Goal: Information Seeking & Learning: Learn about a topic

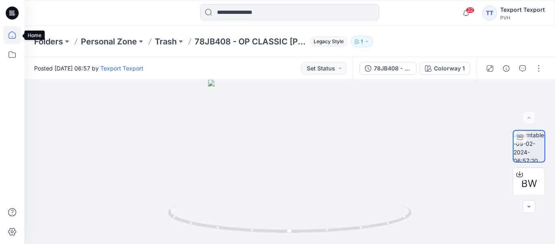
click at [13, 37] on icon at bounding box center [12, 35] width 18 height 18
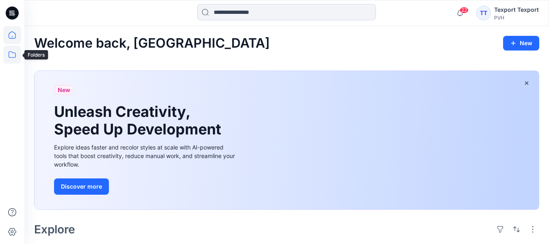
click at [13, 54] on icon at bounding box center [12, 55] width 18 height 18
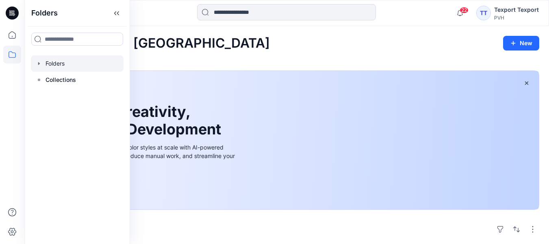
click at [43, 68] on div at bounding box center [77, 63] width 93 height 16
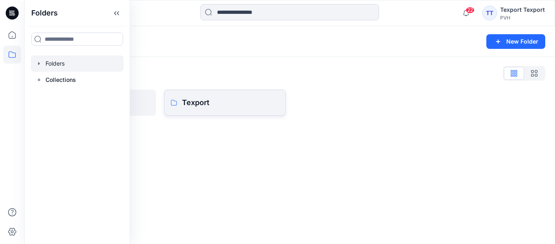
click at [189, 108] on link "Texport" at bounding box center [225, 102] width 122 height 26
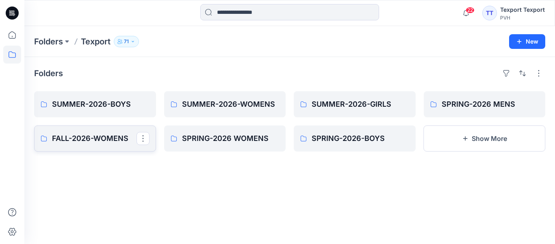
click at [91, 139] on p "FALL-2026-WOMENS" at bounding box center [94, 138] width 85 height 11
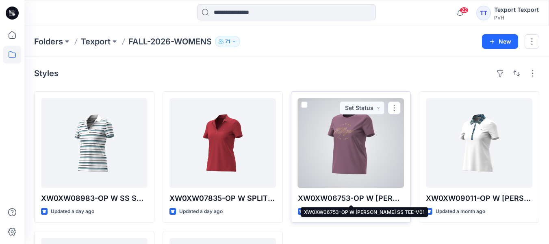
click at [357, 198] on p "XW0XW06753-OP W [PERSON_NAME] SS TEE-V01" at bounding box center [351, 197] width 107 height 11
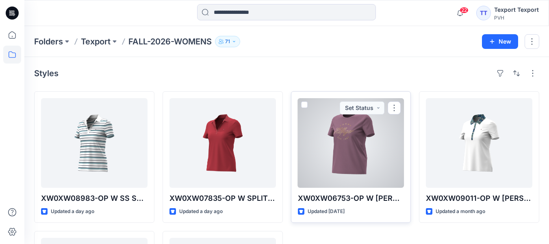
click at [359, 164] on div at bounding box center [351, 142] width 107 height 89
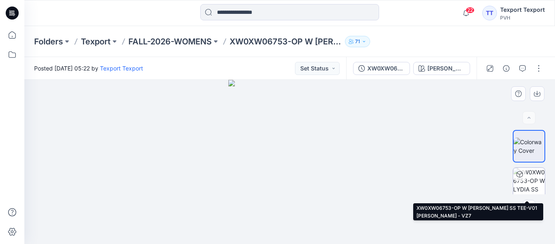
click at [531, 185] on img at bounding box center [529, 183] width 32 height 32
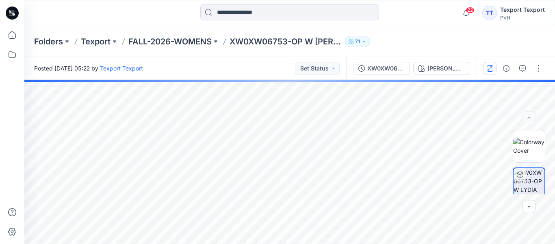
click at [489, 68] on icon "button" at bounding box center [490, 68] width 7 height 7
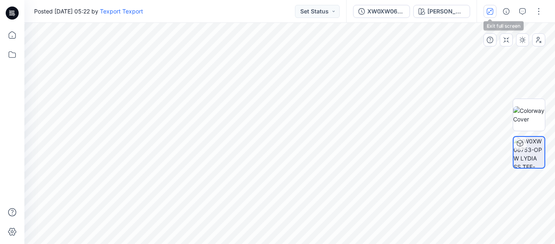
click at [492, 14] on icon "button" at bounding box center [490, 11] width 7 height 7
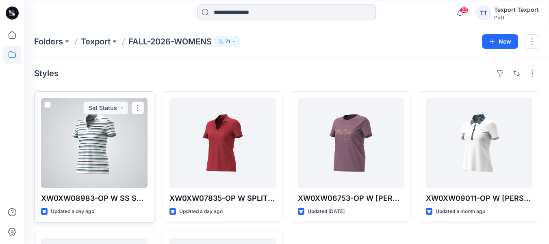
click at [94, 170] on div at bounding box center [94, 142] width 107 height 89
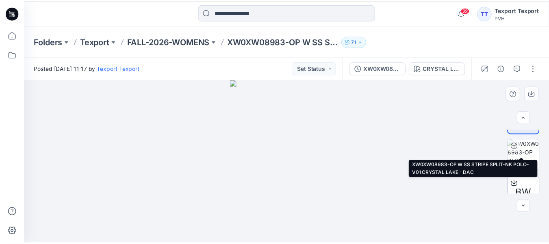
scroll to position [43, 0]
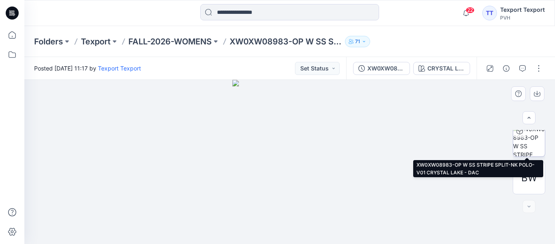
click at [536, 147] on img at bounding box center [529, 140] width 32 height 32
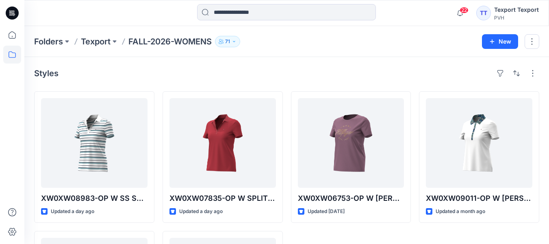
click at [375, 36] on div "Folders Texport FALL-2026-WOMENS 71" at bounding box center [255, 41] width 442 height 11
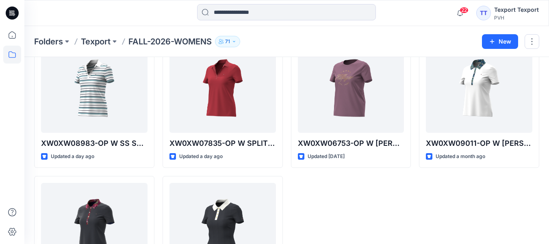
scroll to position [41, 0]
